Goal: Obtain resource: Obtain resource

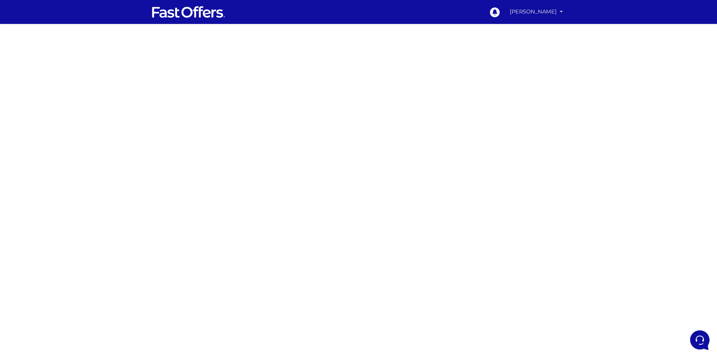
click at [557, 10] on link "[PERSON_NAME]" at bounding box center [536, 11] width 59 height 15
click at [536, 31] on link "My Offers" at bounding box center [535, 29] width 59 height 12
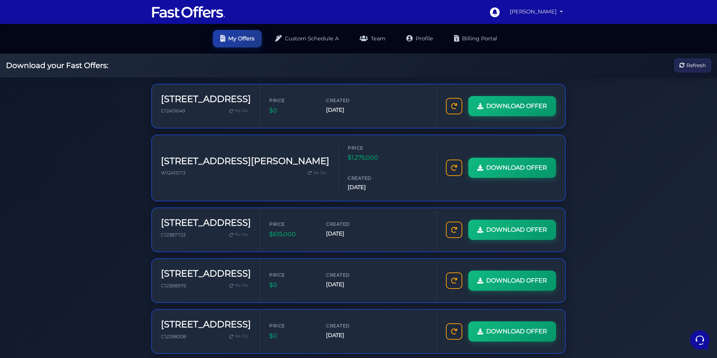
click at [551, 11] on link "[PERSON_NAME]" at bounding box center [536, 11] width 59 height 15
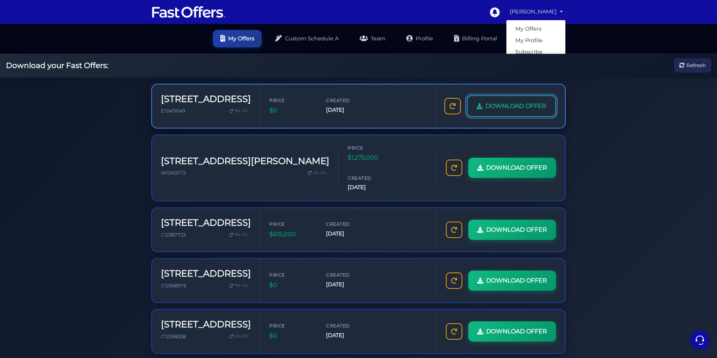
click at [534, 105] on span "DOWNLOAD OFFER" at bounding box center [515, 106] width 61 height 10
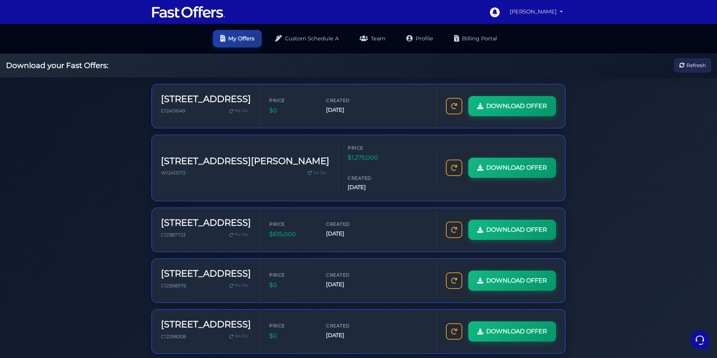
click at [563, 13] on link "[PERSON_NAME]" at bounding box center [536, 11] width 59 height 15
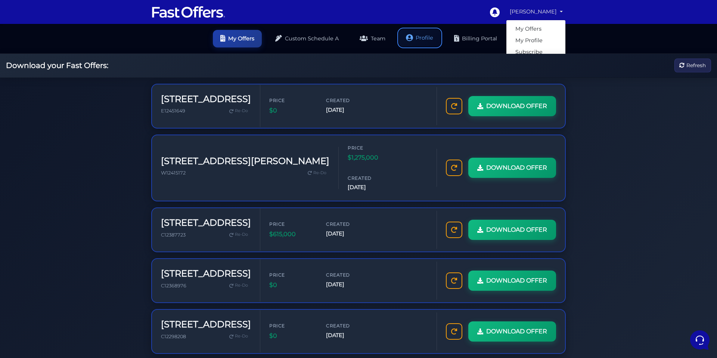
click at [425, 35] on link "Profile" at bounding box center [420, 38] width 42 height 18
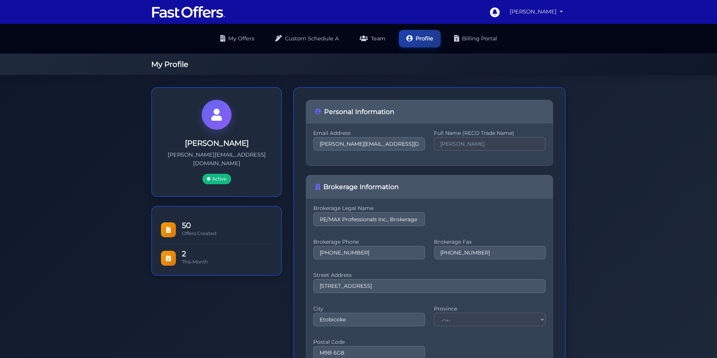
click at [557, 15] on link "[PERSON_NAME]" at bounding box center [536, 11] width 59 height 15
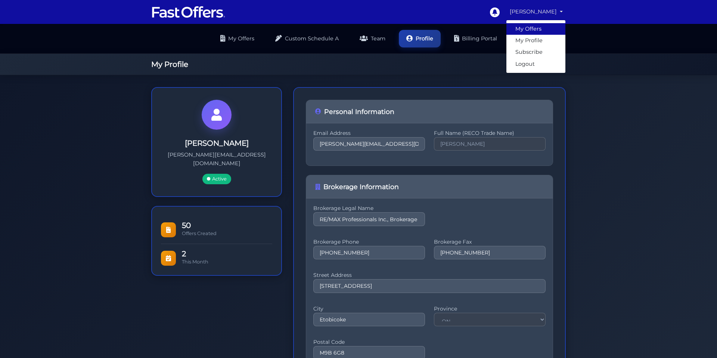
click at [537, 26] on link "My Offers" at bounding box center [535, 29] width 59 height 12
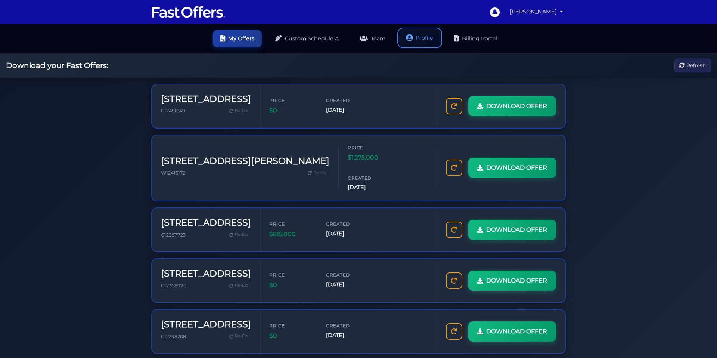
click at [420, 38] on link "Profile" at bounding box center [420, 38] width 42 height 18
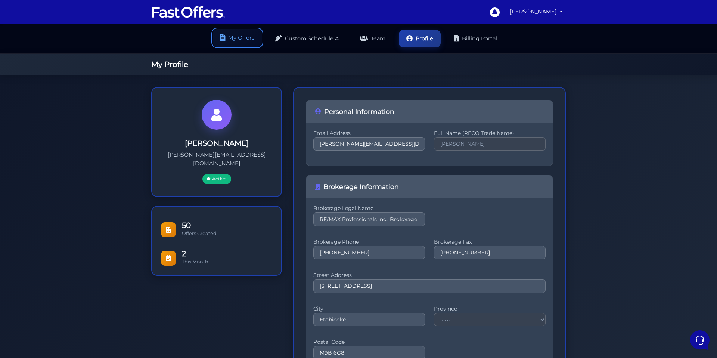
click at [237, 37] on link "My Offers" at bounding box center [237, 38] width 49 height 18
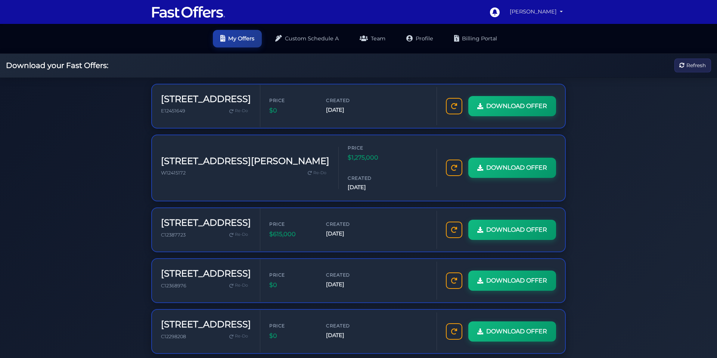
click at [559, 9] on link "[PERSON_NAME]" at bounding box center [536, 11] width 59 height 15
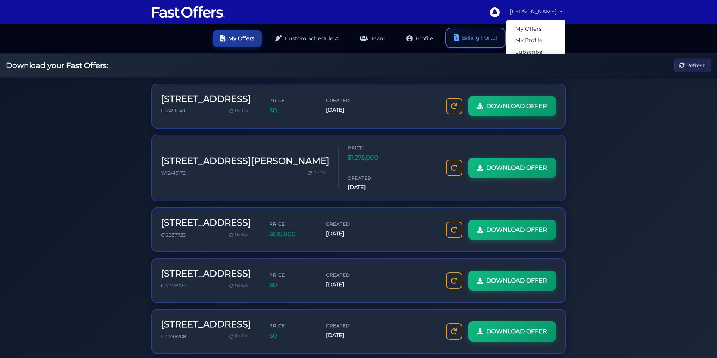
click at [487, 38] on link "Billing Portal" at bounding box center [476, 38] width 58 height 18
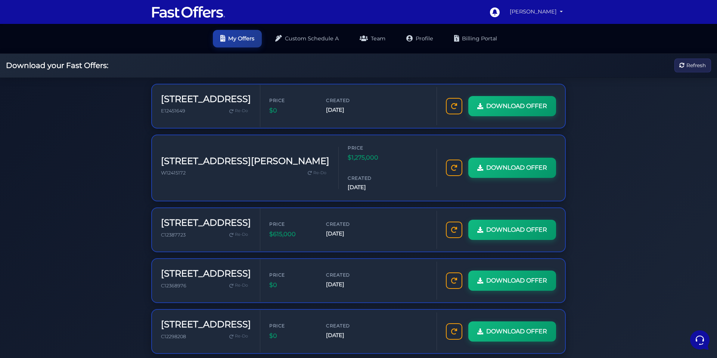
click at [550, 15] on link "[PERSON_NAME]" at bounding box center [536, 11] width 59 height 15
click at [541, 25] on link "My Offers" at bounding box center [535, 29] width 59 height 12
click at [415, 40] on link "Profile" at bounding box center [420, 38] width 42 height 18
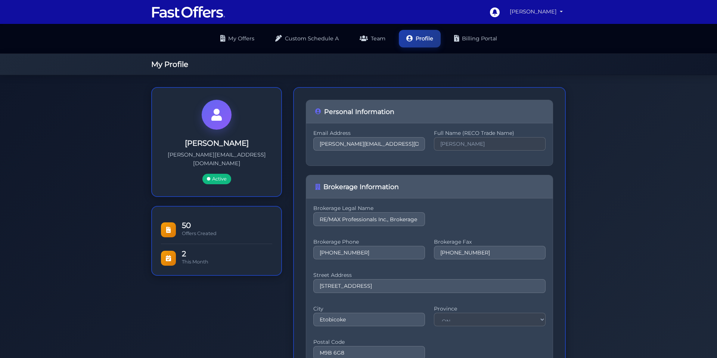
click at [539, 14] on link "[PERSON_NAME]" at bounding box center [536, 11] width 59 height 15
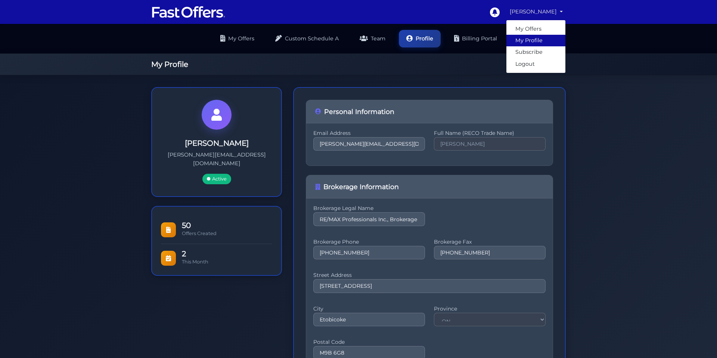
click at [536, 40] on link "My Profile" at bounding box center [535, 41] width 59 height 12
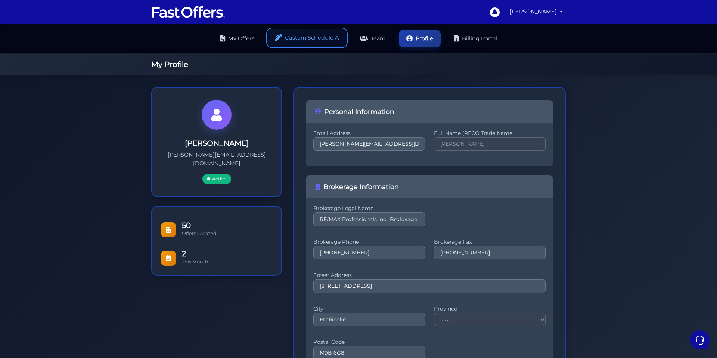
click at [316, 39] on link "Custom Schedule A" at bounding box center [307, 38] width 78 height 18
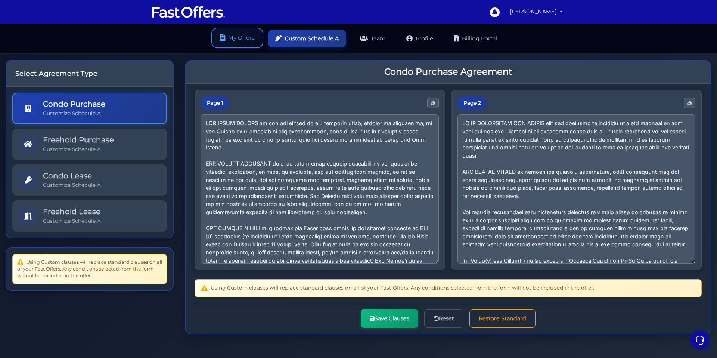
click at [233, 36] on link "My Offers" at bounding box center [237, 38] width 49 height 18
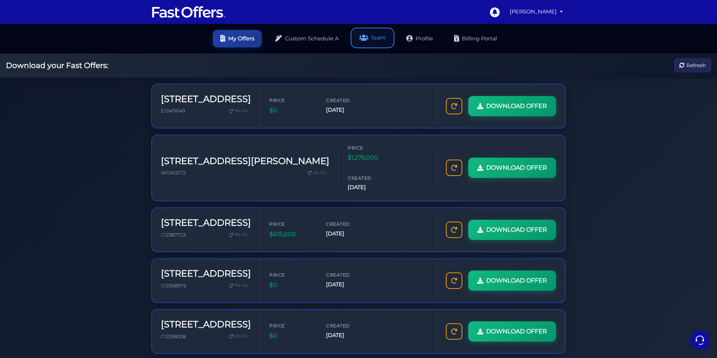
click at [370, 38] on link "Team" at bounding box center [372, 38] width 41 height 18
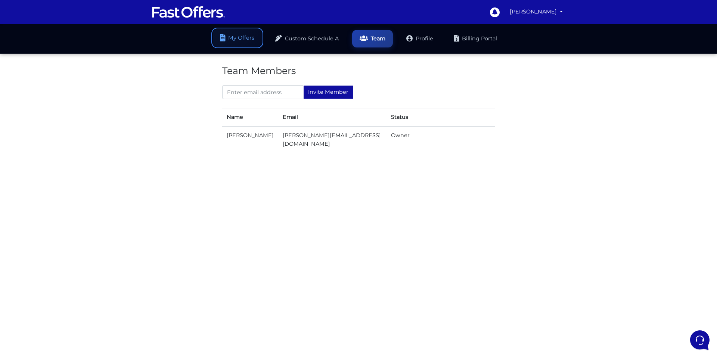
click at [245, 41] on link "My Offers" at bounding box center [237, 38] width 49 height 18
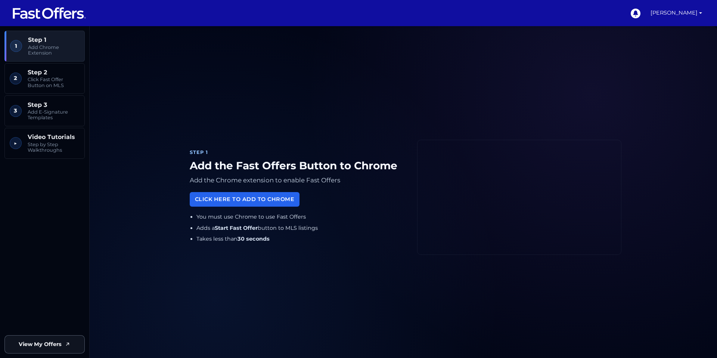
click at [59, 340] on span "View My Offers" at bounding box center [40, 344] width 43 height 9
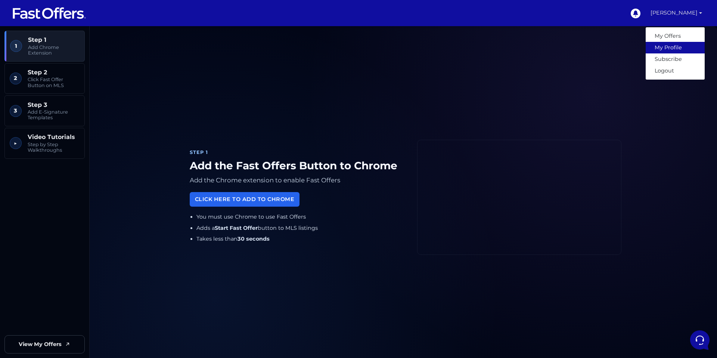
click at [678, 50] on link "My Profile" at bounding box center [675, 48] width 59 height 12
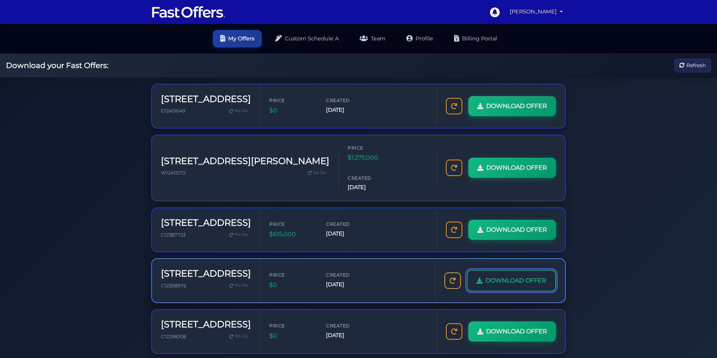
click at [492, 276] on span "DOWNLOAD OFFER" at bounding box center [515, 281] width 61 height 10
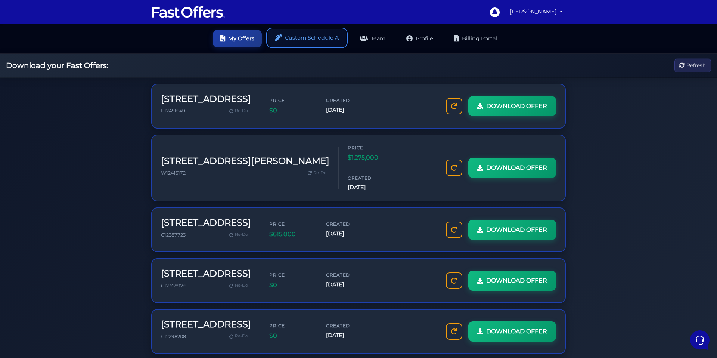
click at [329, 36] on link "Custom Schedule A" at bounding box center [307, 38] width 78 height 18
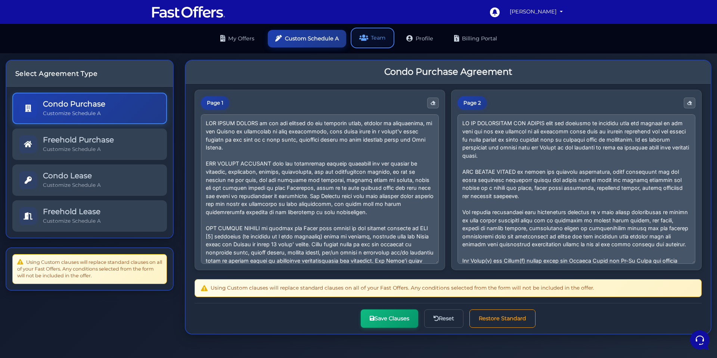
click at [378, 41] on link "Team" at bounding box center [372, 38] width 41 height 18
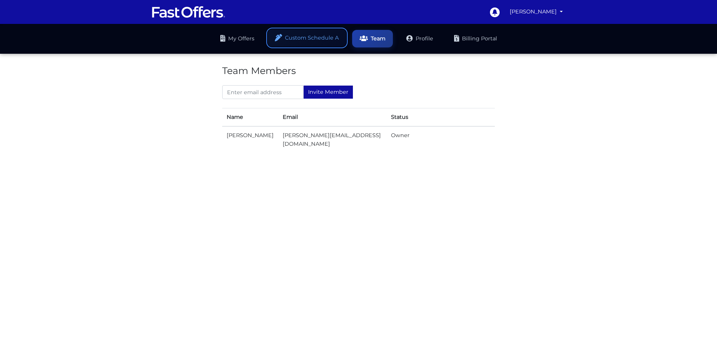
click at [315, 38] on link "Custom Schedule A" at bounding box center [307, 38] width 78 height 18
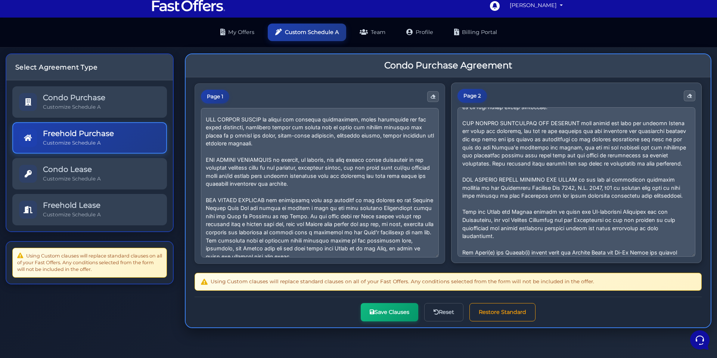
scroll to position [223, 0]
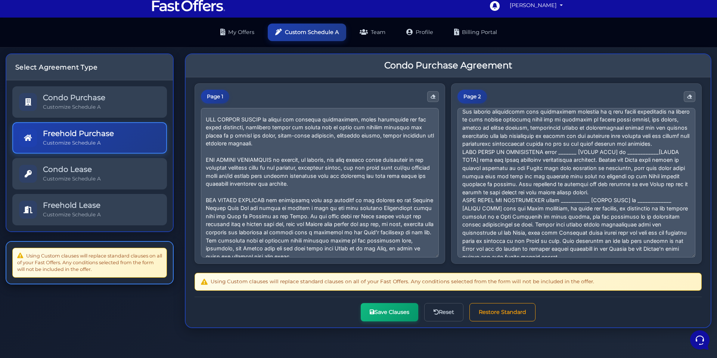
click at [83, 264] on div "Using Custom clauses will replace standard clauses on all of your Fast Offers. …" at bounding box center [89, 263] width 155 height 30
click at [239, 308] on div "Save Clauses Reset Restore Standard" at bounding box center [448, 308] width 507 height 25
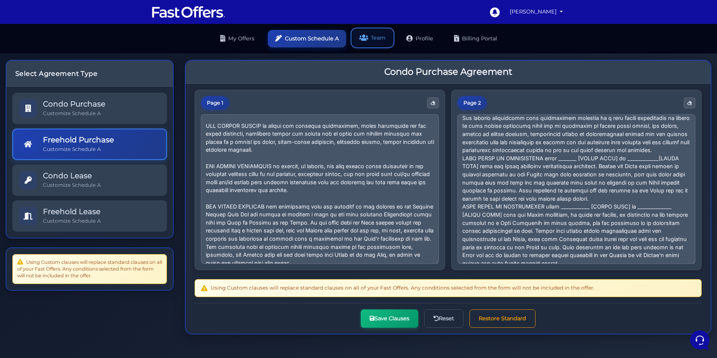
click at [383, 37] on link "Team" at bounding box center [372, 38] width 41 height 18
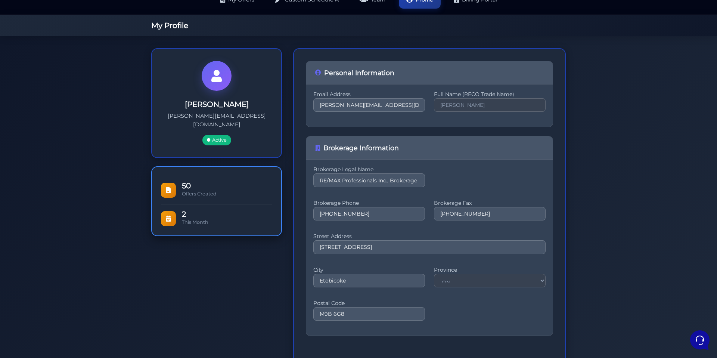
click at [221, 187] on div "50 Offers Created" at bounding box center [227, 190] width 90 height 16
